Goal: Information Seeking & Learning: Check status

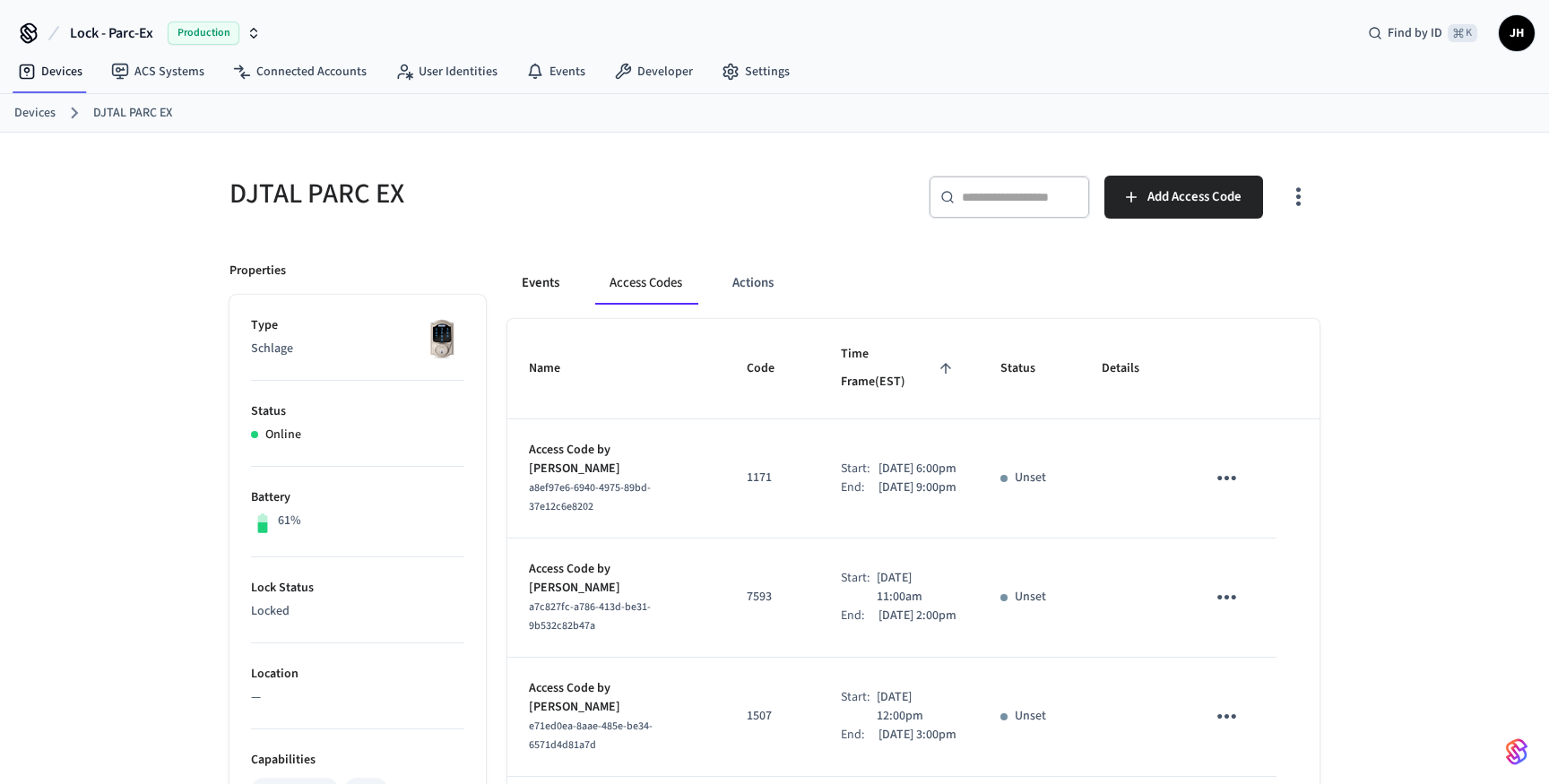
click at [527, 275] on button "Events" at bounding box center [541, 283] width 66 height 43
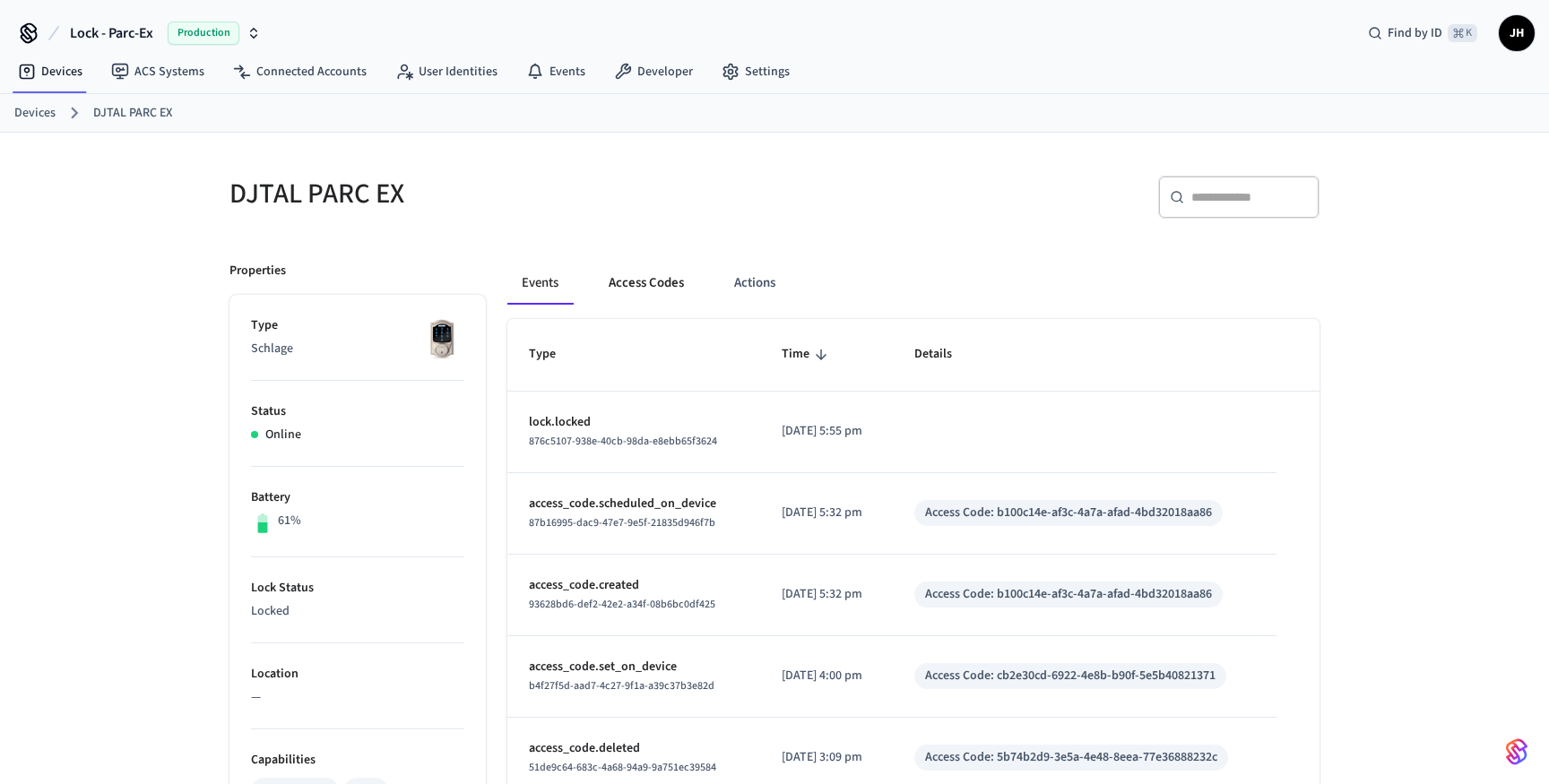
click at [655, 281] on button "Access Codes" at bounding box center [646, 283] width 104 height 43
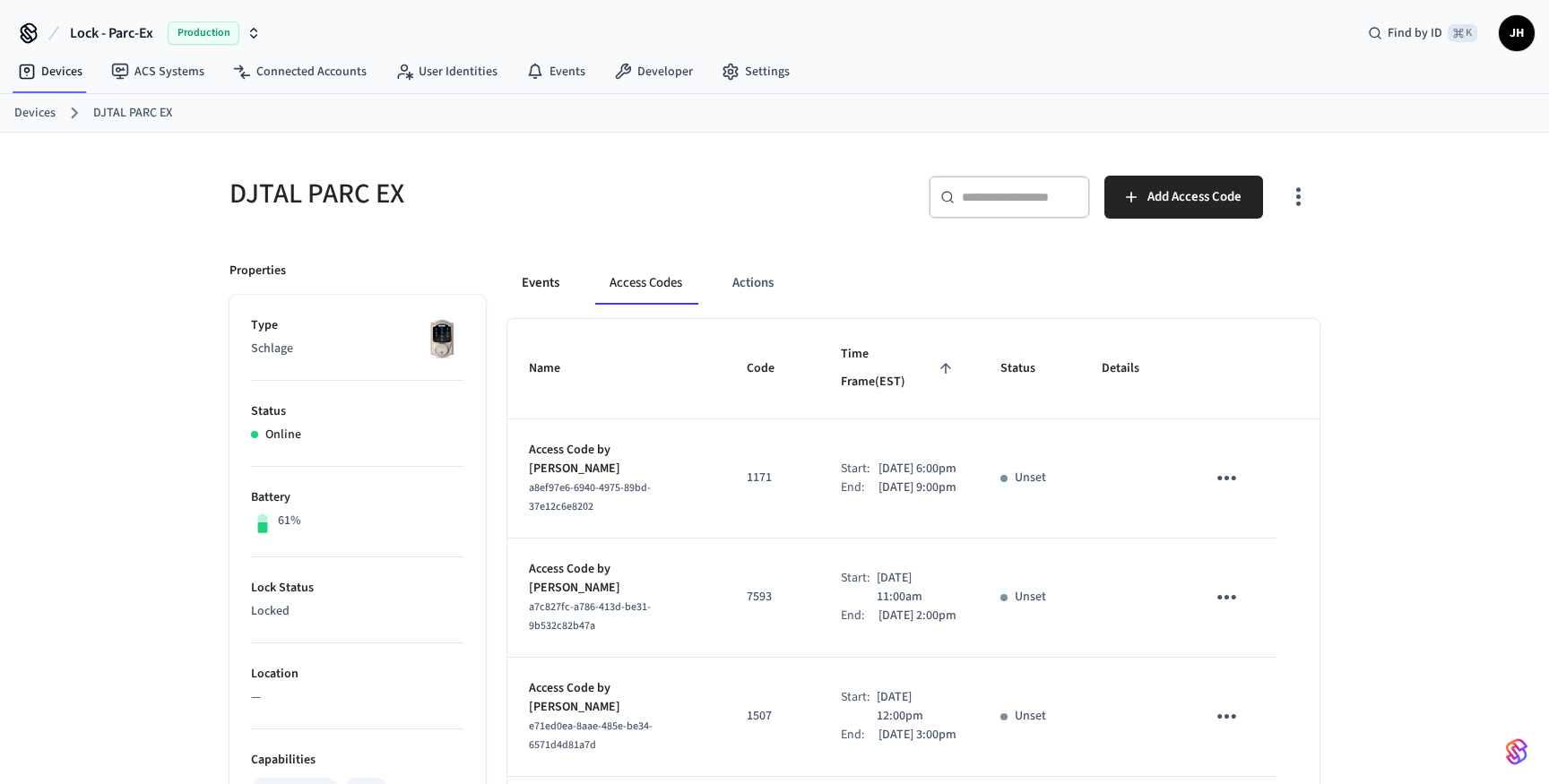
click at [542, 283] on button "Events" at bounding box center [541, 283] width 66 height 43
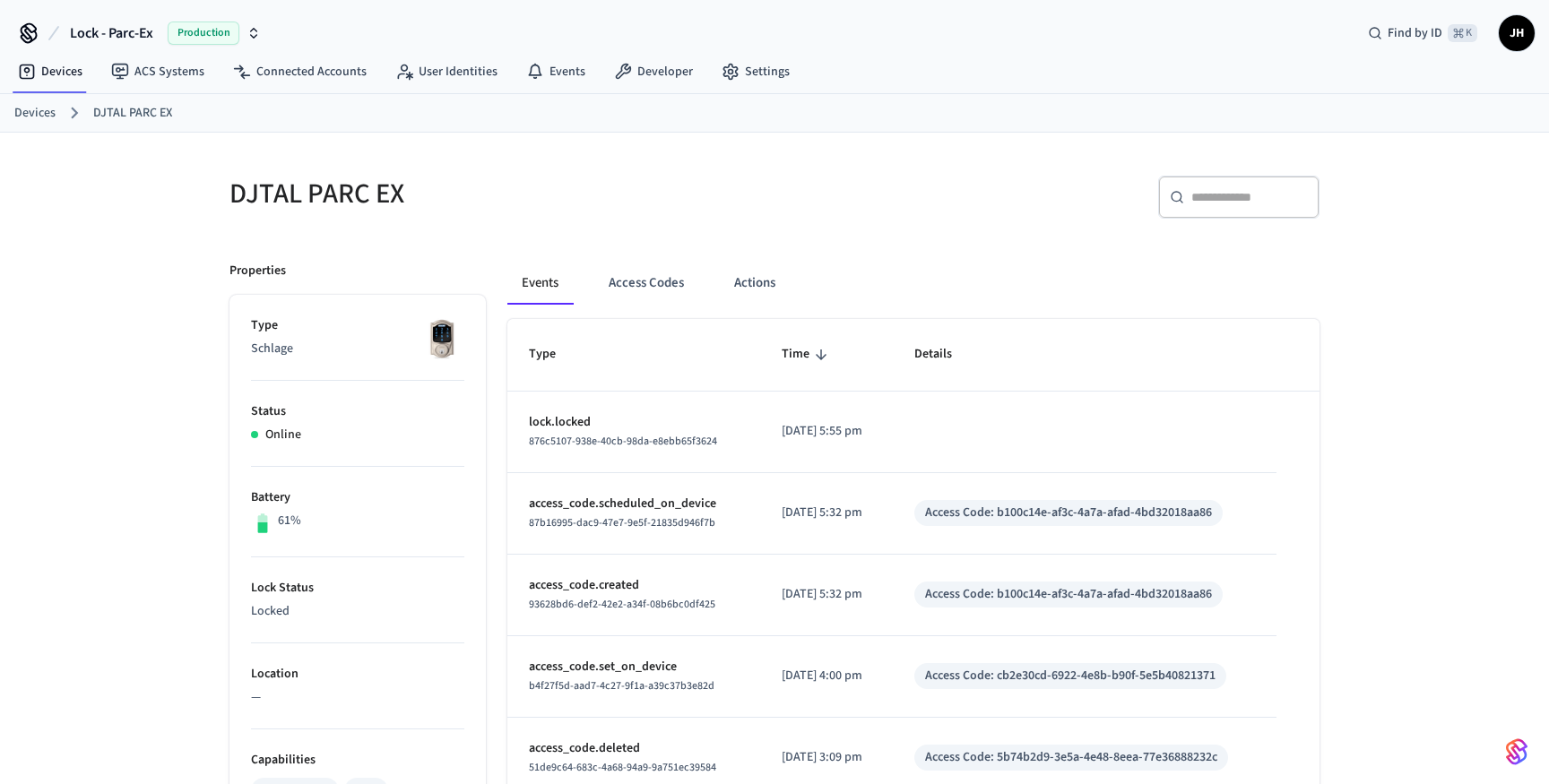
scroll to position [13, 0]
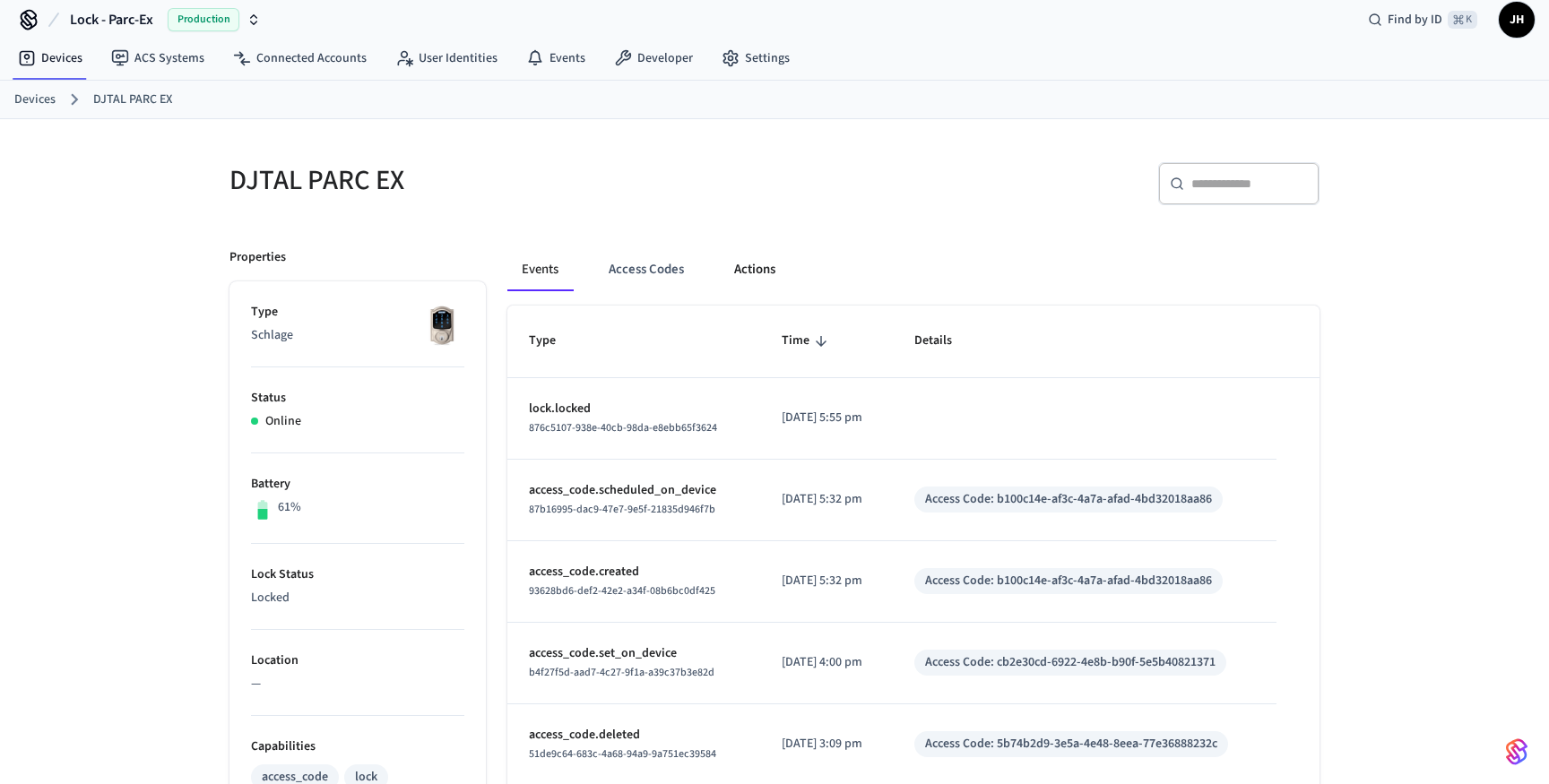
click at [732, 267] on button "Actions" at bounding box center [755, 270] width 70 height 43
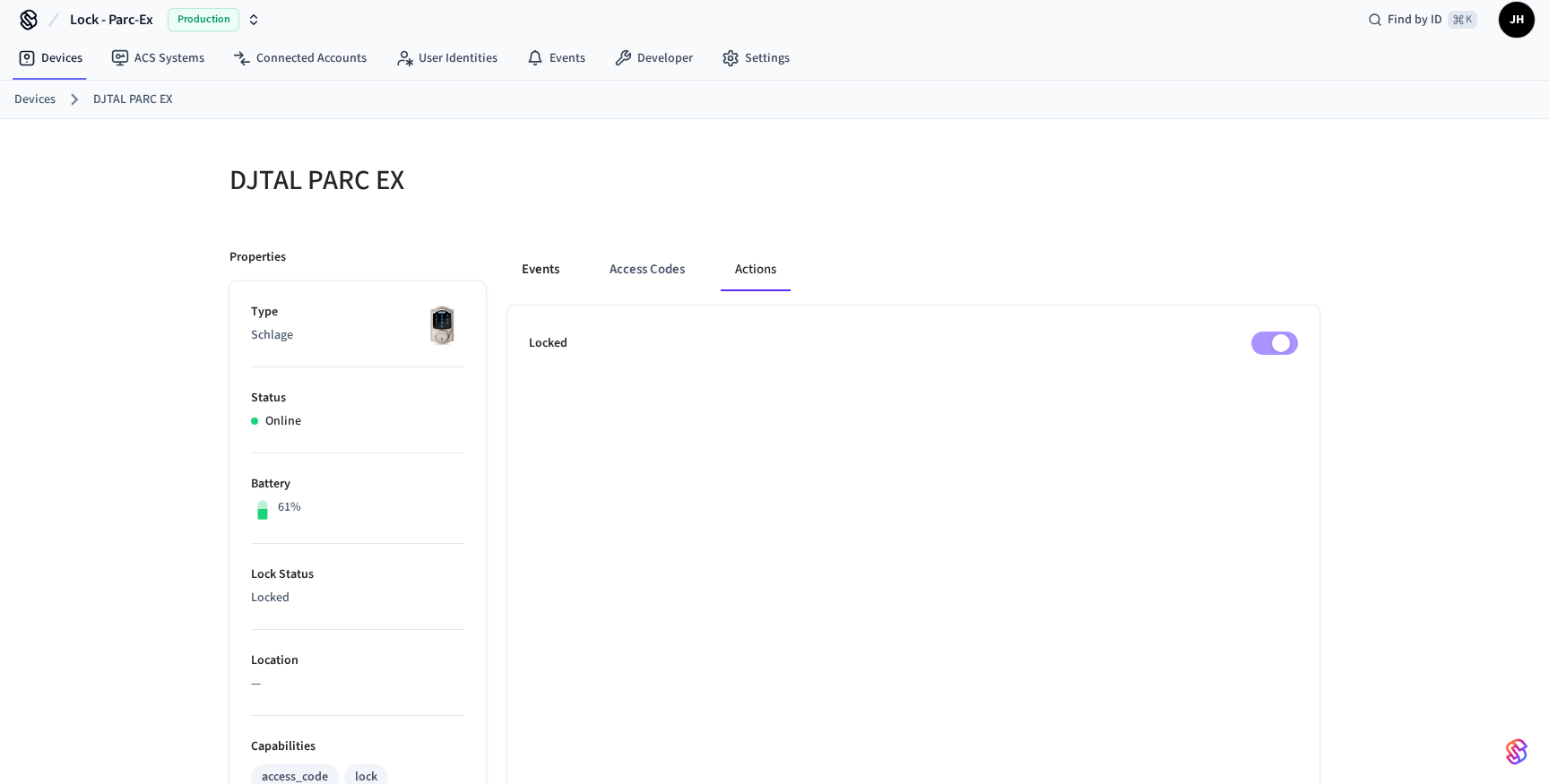
click at [548, 264] on button "Events" at bounding box center [541, 270] width 66 height 43
